Goal: Find specific page/section: Find specific page/section

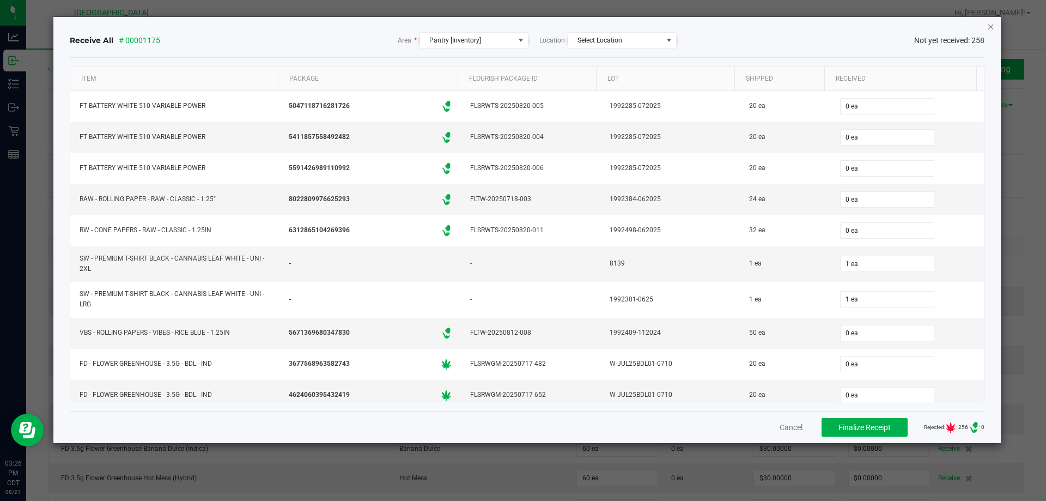
click at [993, 28] on icon "Close" at bounding box center [991, 26] width 8 height 13
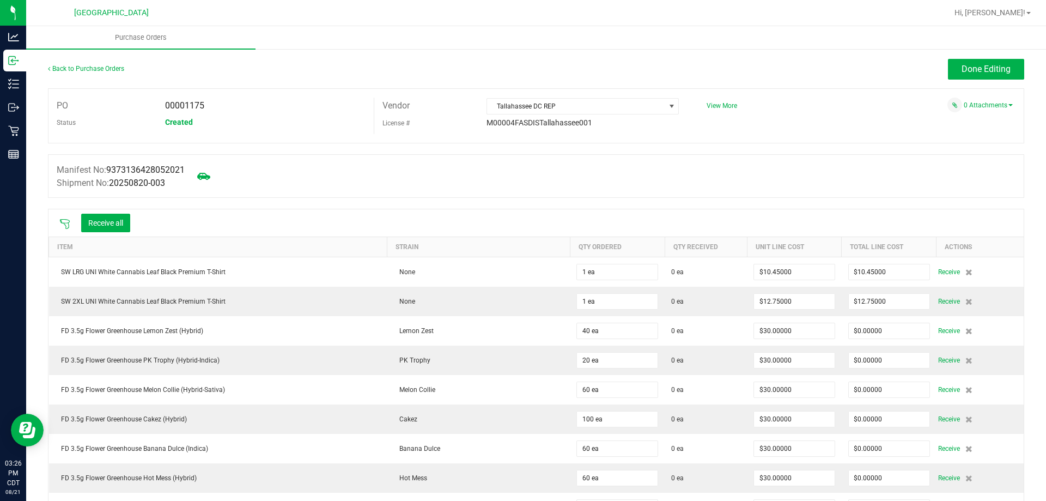
click at [992, 27] on ul "Purchase Orders" at bounding box center [549, 37] width 1046 height 23
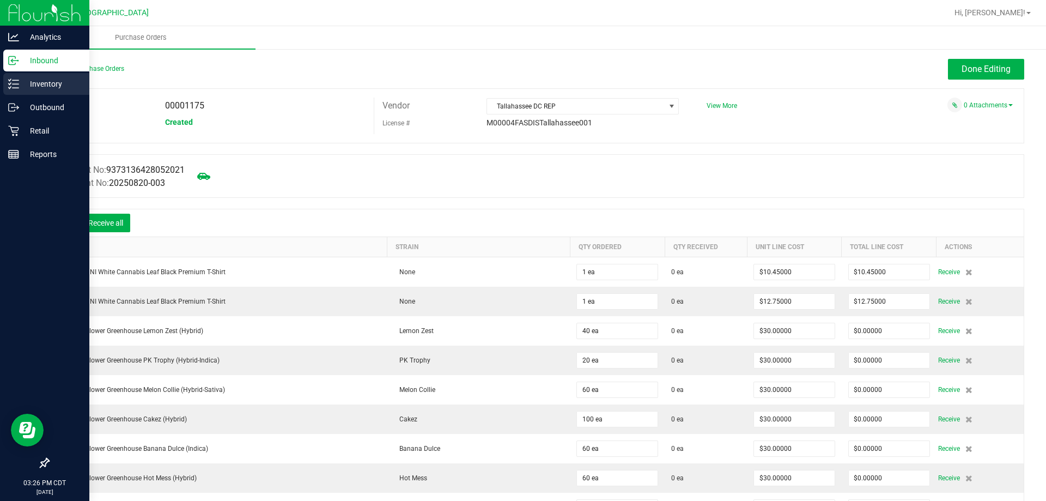
click at [57, 84] on p "Inventory" at bounding box center [51, 83] width 65 height 13
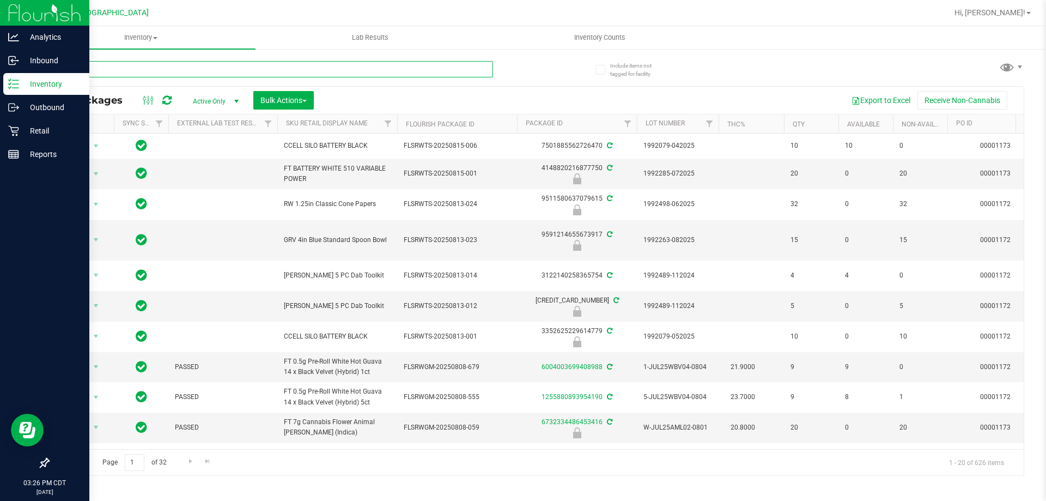
click at [222, 75] on input "text" at bounding box center [270, 69] width 445 height 16
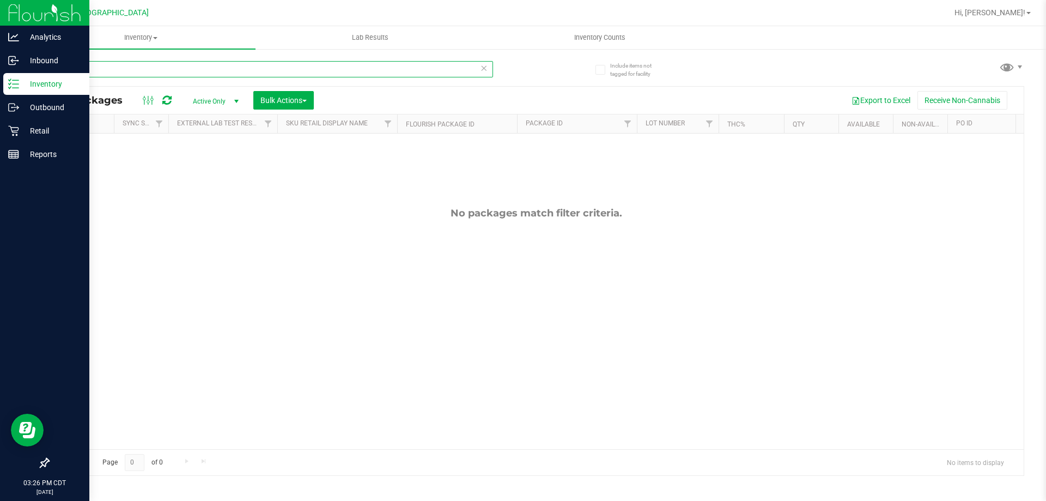
type input "t08"
